Goal: Browse casually

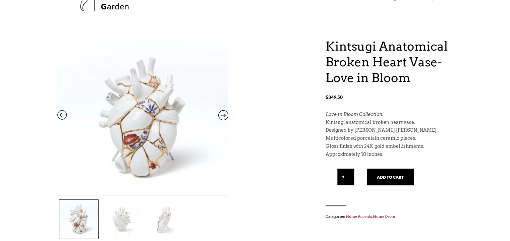
scroll to position [47, 0]
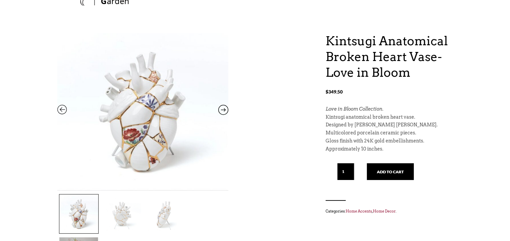
click at [224, 110] on icon at bounding box center [223, 111] width 10 height 9
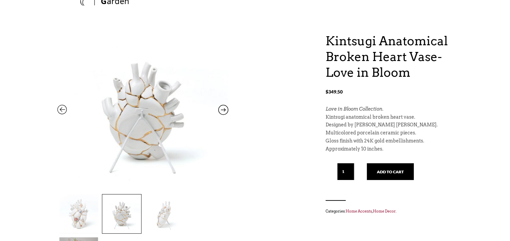
click at [224, 110] on icon at bounding box center [223, 111] width 10 height 9
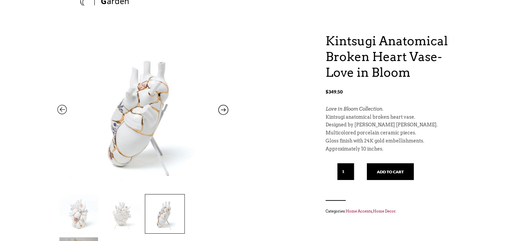
click at [224, 110] on icon at bounding box center [223, 111] width 10 height 9
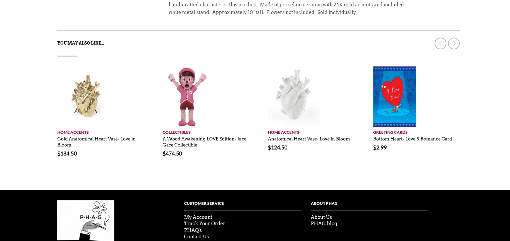
scroll to position [440, 0]
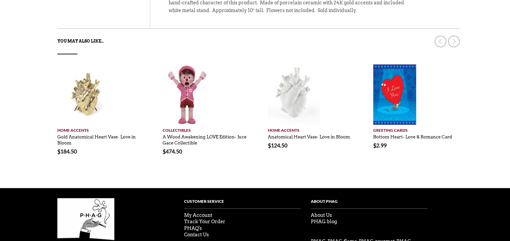
click at [135, 119] on li "Add to cart Home Accents Gold Anatomical Heart Vase- Love in Bloom No reviews $…" at bounding box center [100, 114] width 105 height 101
click at [89, 64] on img at bounding box center [87, 94] width 60 height 60
click at [94, 64] on img at bounding box center [87, 94] width 60 height 60
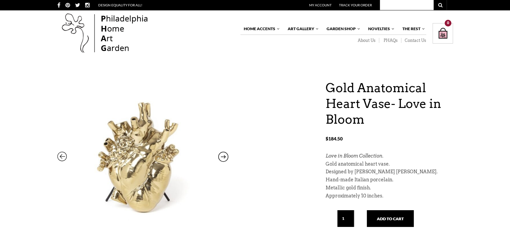
click at [222, 157] on icon at bounding box center [223, 158] width 10 height 9
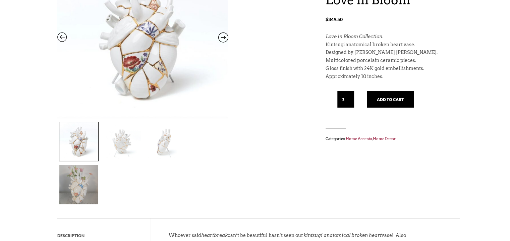
scroll to position [118, 0]
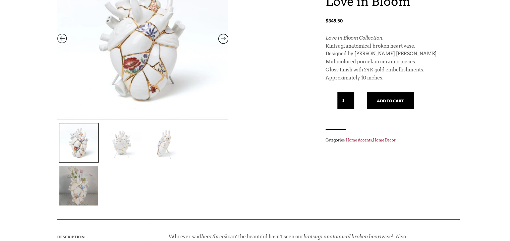
click at [98, 166] on img at bounding box center [78, 185] width 39 height 39
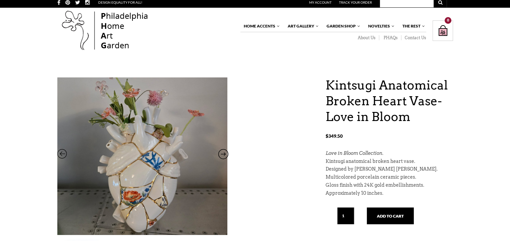
scroll to position [0, 0]
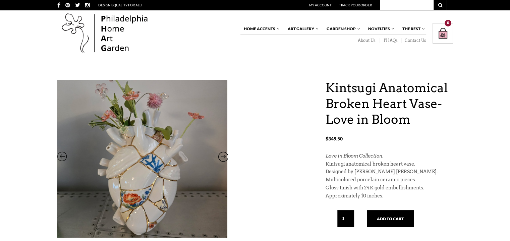
click at [224, 154] on icon at bounding box center [223, 158] width 10 height 9
click at [62, 155] on icon at bounding box center [62, 158] width 10 height 9
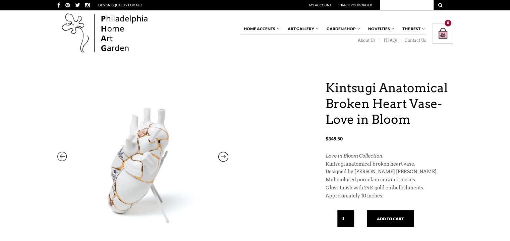
click at [62, 155] on icon at bounding box center [62, 158] width 10 height 9
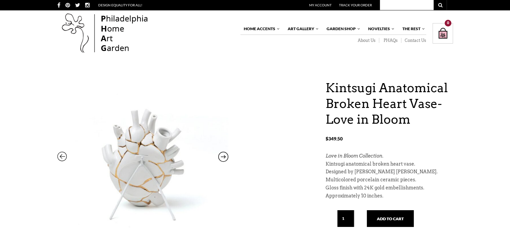
click at [62, 155] on icon at bounding box center [62, 158] width 10 height 9
